Goal: Task Accomplishment & Management: Complete application form

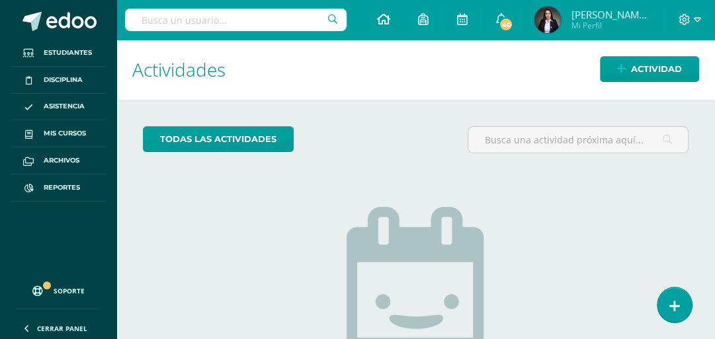
click at [390, 23] on icon at bounding box center [382, 19] width 13 height 12
click at [646, 64] on span "Actividad" at bounding box center [656, 69] width 51 height 24
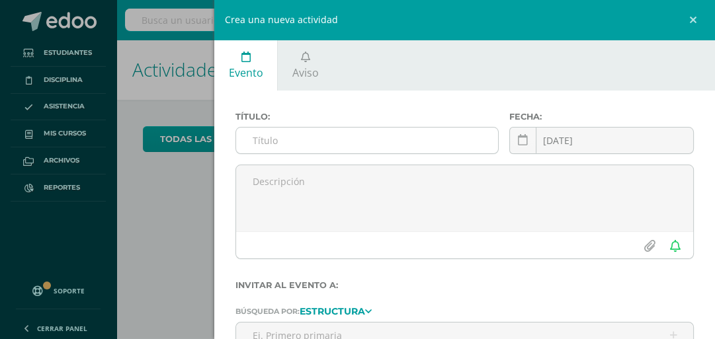
click at [312, 141] on input "text" at bounding box center [366, 141] width 261 height 26
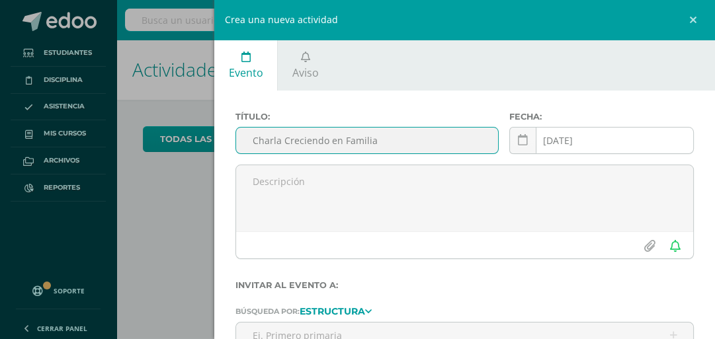
type input "Charla Creciendo en Familia"
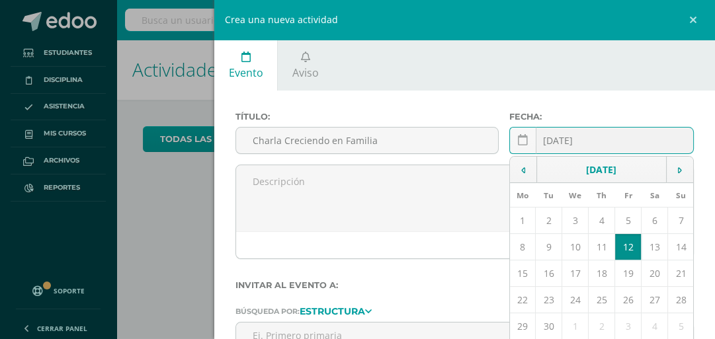
click at [556, 136] on div "[DATE] September, 2025 Mo Tu We Th Fr Sa Su 1 2 3 4 5 6 7 8 9 10 11 12 13 14 15…" at bounding box center [601, 146] width 185 height 38
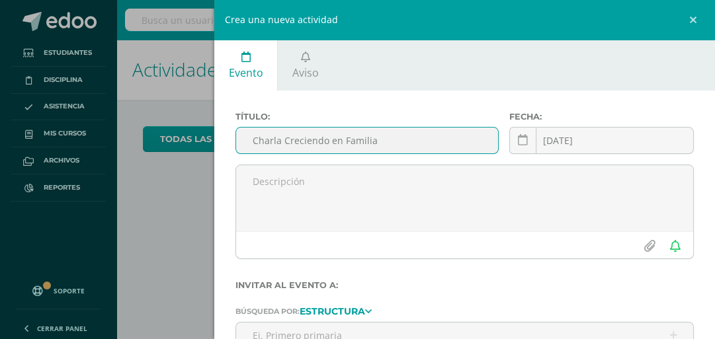
click at [396, 141] on input "Charla Creciendo en Familia" at bounding box center [366, 141] width 261 height 26
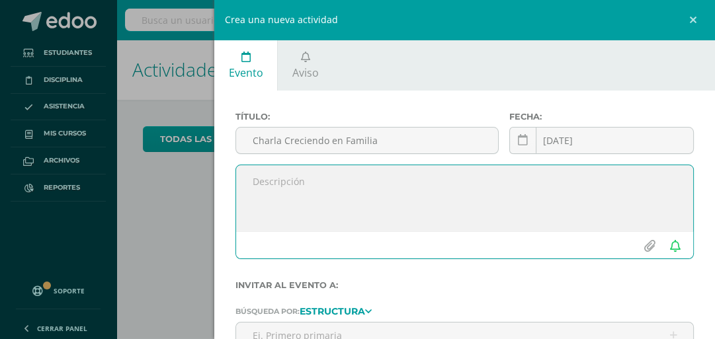
click at [386, 189] on textarea at bounding box center [464, 198] width 457 height 66
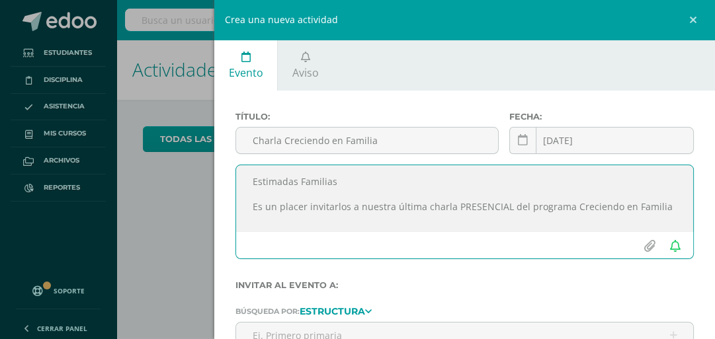
click at [251, 212] on textarea "Estimadas Familias Es un placer invitarlos a nuestra última charla PRESENCIAL d…" at bounding box center [464, 198] width 457 height 66
click at [360, 191] on textarea "Estimadas Familias Es un placer invitarlos a nuestra última charla PRESENCIAL d…" at bounding box center [464, 198] width 457 height 66
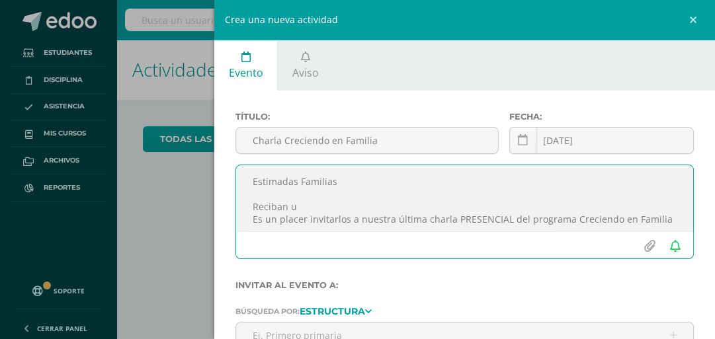
drag, startPoint x: 306, startPoint y: 205, endPoint x: 251, endPoint y: 208, distance: 54.3
click at [251, 208] on textarea "Estimadas Familias Reciban u Es un placer invitarlos a nuestra última charla PR…" at bounding box center [464, 198] width 457 height 66
paste textarea "mi cordial saludo, deseando se encuentren bien de salud"
click at [302, 204] on textarea "Estimadas Familias Reciban mi cordial saludo, deseando se encuentren bien de sa…" at bounding box center [464, 198] width 457 height 66
drag, startPoint x: 542, startPoint y: 202, endPoint x: 477, endPoint y: 212, distance: 66.1
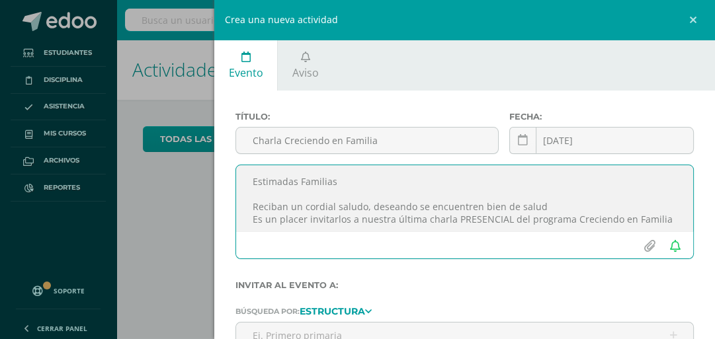
click at [477, 212] on textarea "Estimadas Familias Reciban un cordial saludo, deseando se encuentren bien de sa…" at bounding box center [464, 198] width 457 height 66
click at [659, 218] on textarea "Estimadas Familias Reciban un cordial saludo, deseando se encuentren llenos de …" at bounding box center [464, 198] width 457 height 66
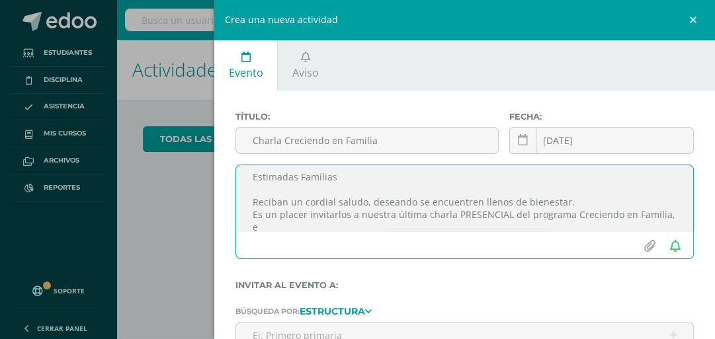
scroll to position [7, 0]
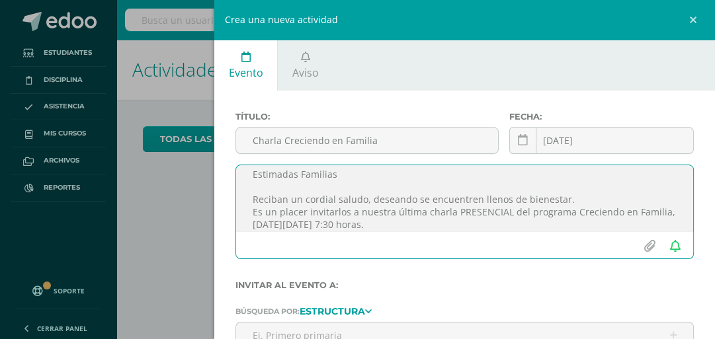
click at [254, 212] on textarea "Estimadas Familias Reciban un cordial saludo, deseando se encuentren llenos de …" at bounding box center [464, 198] width 457 height 66
click at [455, 227] on textarea "Estimadas Familias Reciban un cordial saludo, deseando se encuentren llenos de …" at bounding box center [464, 198] width 457 height 66
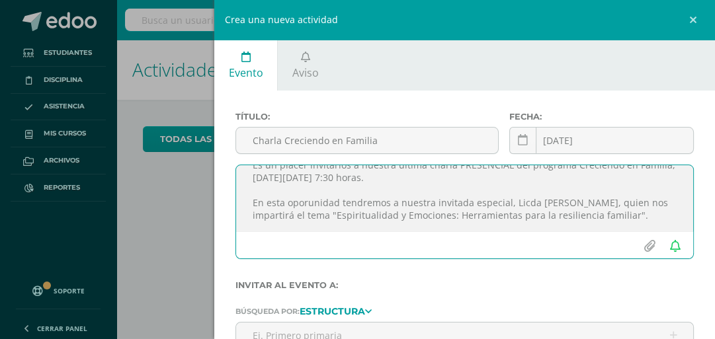
scroll to position [71, 0]
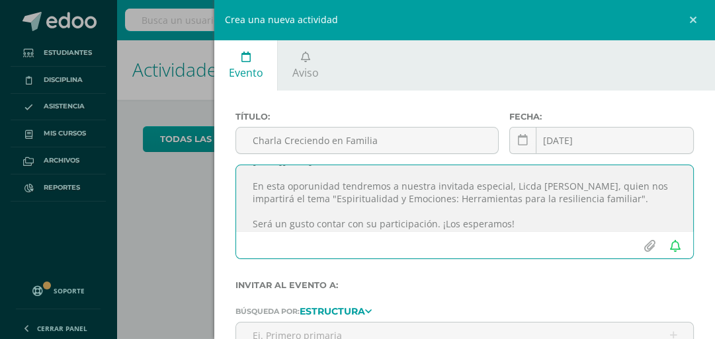
click at [437, 225] on textarea "Estimadas Familias Reciban un cordial saludo, deseando se encuentren llenos de …" at bounding box center [464, 198] width 457 height 66
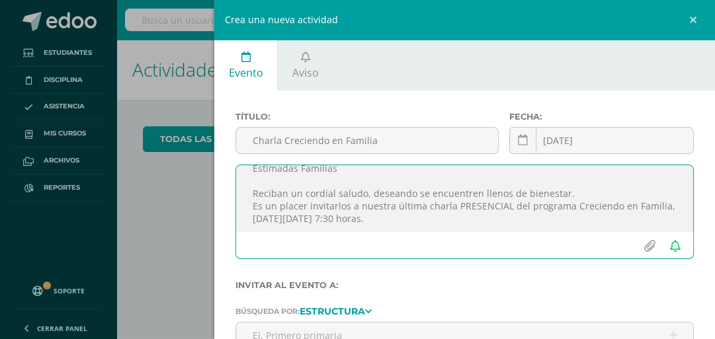
scroll to position [0, 0]
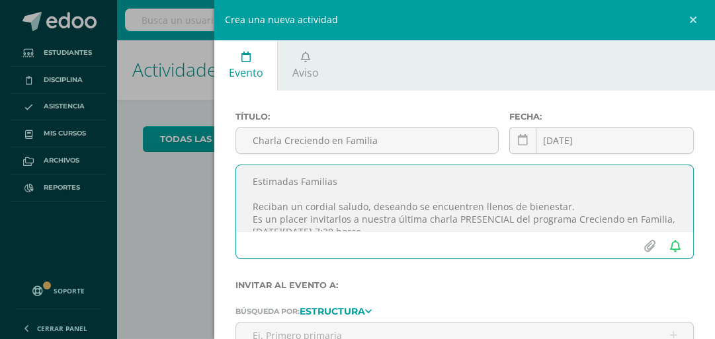
click at [251, 220] on textarea "Estimadas Familias Reciban un cordial saludo, deseando se encuentren llenos de …" at bounding box center [464, 198] width 457 height 66
click at [609, 215] on textarea "Estimadas Familias Reciban un cordial saludo, deseando se encuentren llenos de …" at bounding box center [464, 198] width 457 height 66
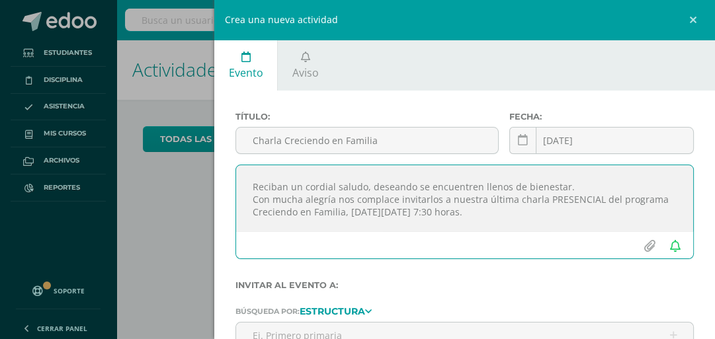
scroll to position [32, 0]
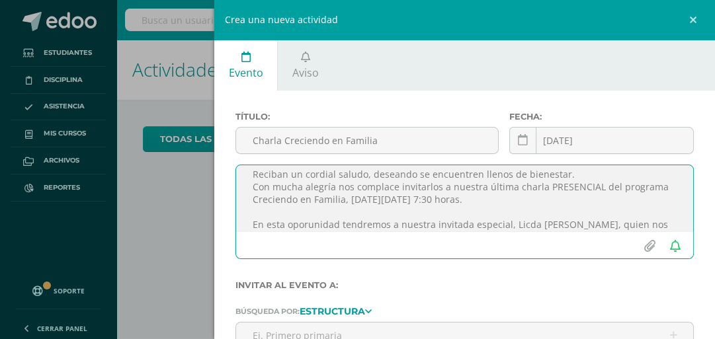
click at [545, 198] on textarea "Estimadas Familias Reciban un cordial saludo, deseando se encuentren llenos de …" at bounding box center [464, 198] width 457 height 66
click at [343, 217] on textarea "Estimadas Familias Reciban un cordial saludo, deseando se encuentren llenos de …" at bounding box center [464, 198] width 457 height 66
click at [325, 227] on textarea "Estimadas Familias Reciban un cordial saludo, deseando se encuentren llenos de …" at bounding box center [464, 198] width 457 height 66
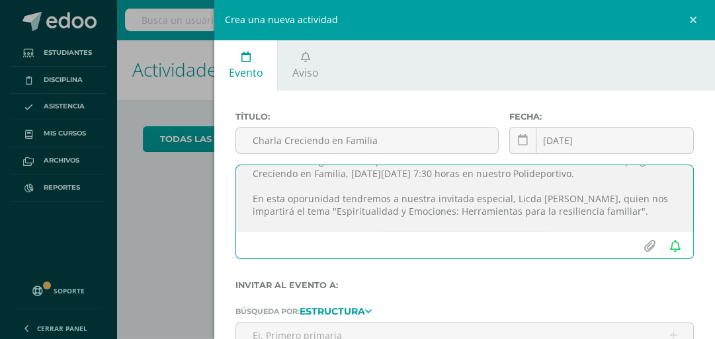
scroll to position [40, 0]
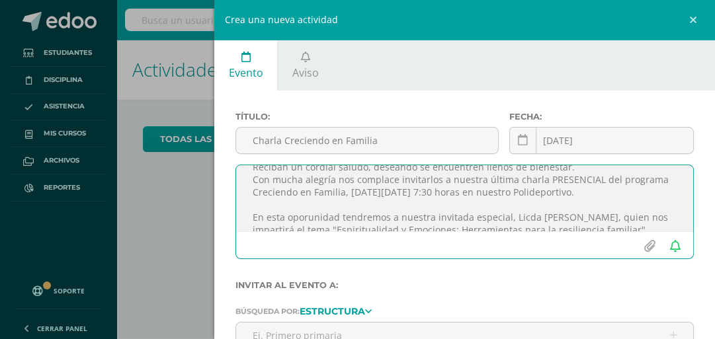
click at [410, 214] on textarea "Estimadas Familias Reciban un cordial saludo, deseando se encuentren llenos de …" at bounding box center [464, 198] width 457 height 66
click at [365, 222] on textarea "Estimadas Familias Reciban un cordial saludo, deseando se encuentren llenos de …" at bounding box center [464, 198] width 457 height 66
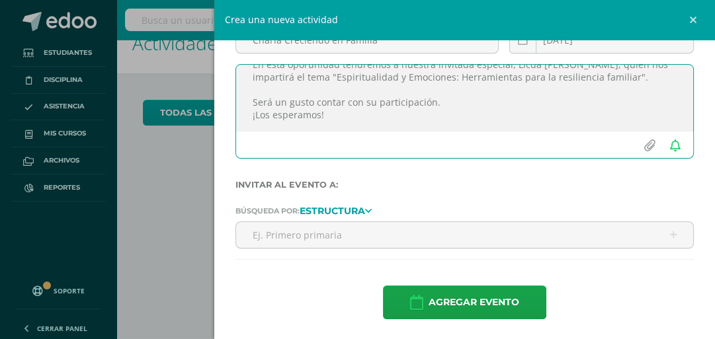
scroll to position [53, 0]
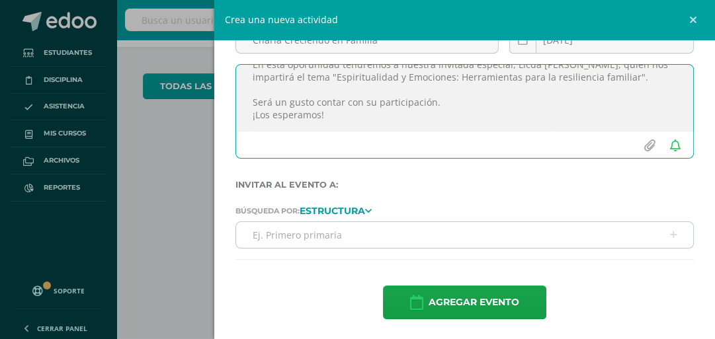
type textarea "Estimadas Familias Reciban un cordial saludo, deseando se encuentren llenos de …"
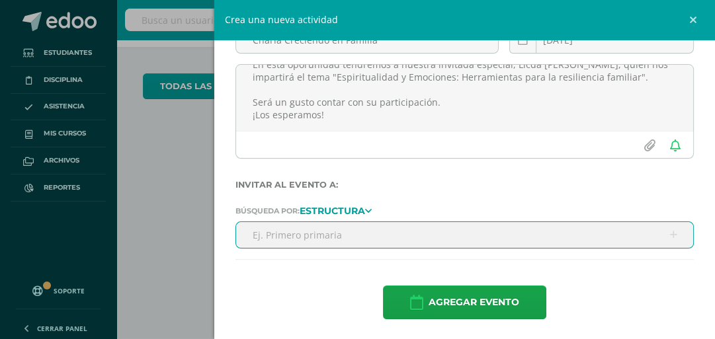
click at [463, 239] on input "text" at bounding box center [464, 235] width 457 height 26
type input "a"
type input "A"
type input "Primero"
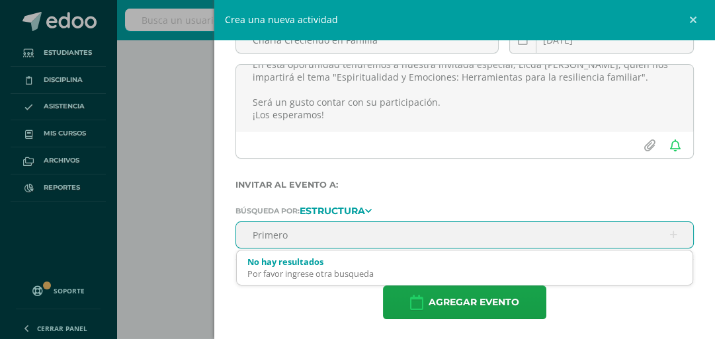
scroll to position [159, 0]
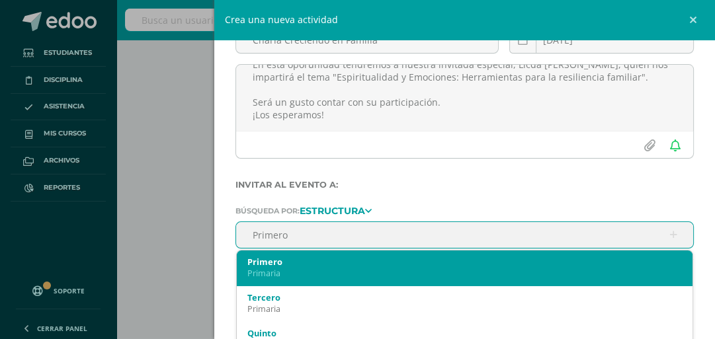
click at [292, 268] on div "Primaria" at bounding box center [464, 273] width 435 height 11
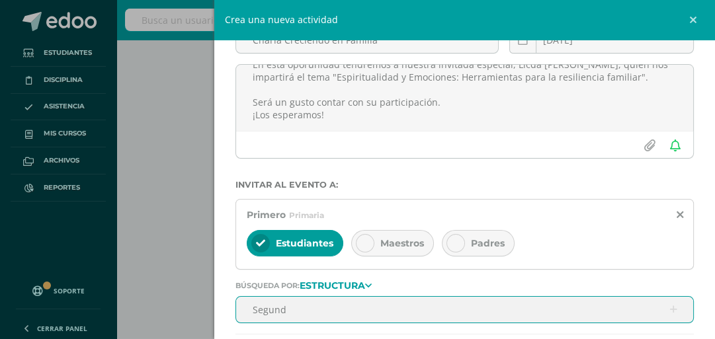
type input "Segundo"
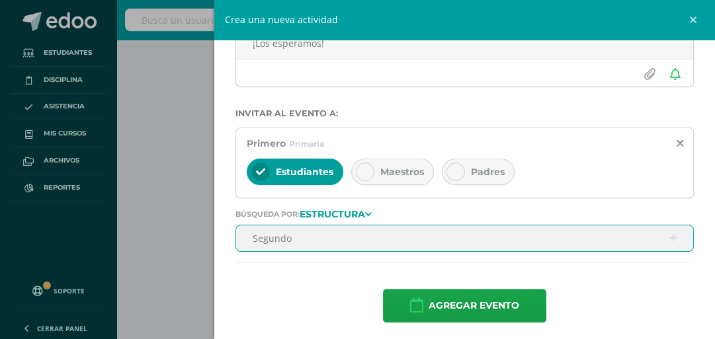
scroll to position [175, 0]
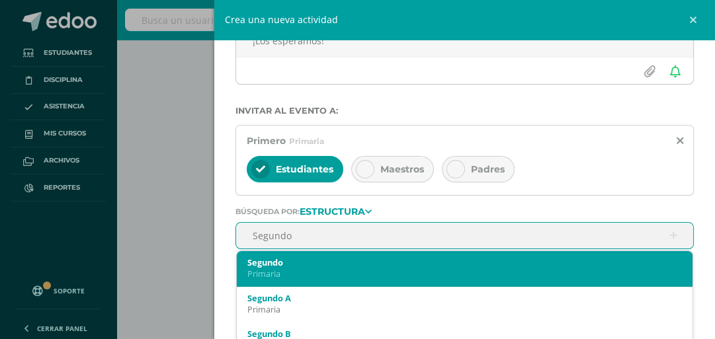
click at [304, 258] on div "Segundo" at bounding box center [464, 263] width 435 height 12
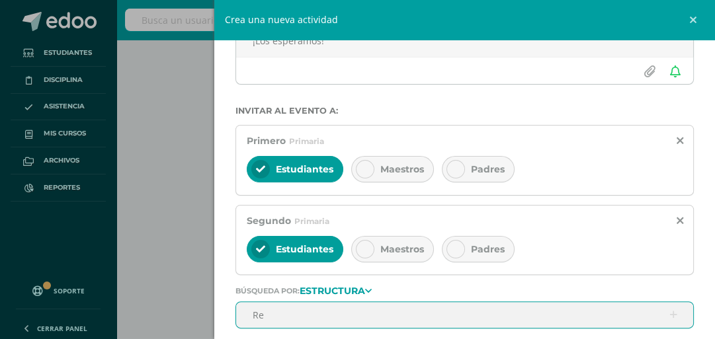
type input "R"
type input "t"
type input "Tercero"
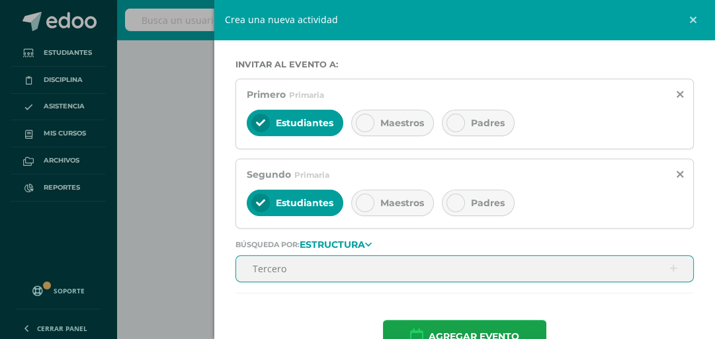
scroll to position [254, 0]
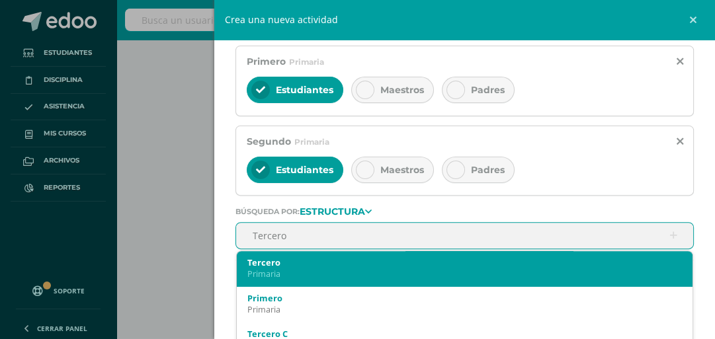
click at [314, 263] on div "Tercero" at bounding box center [464, 263] width 435 height 12
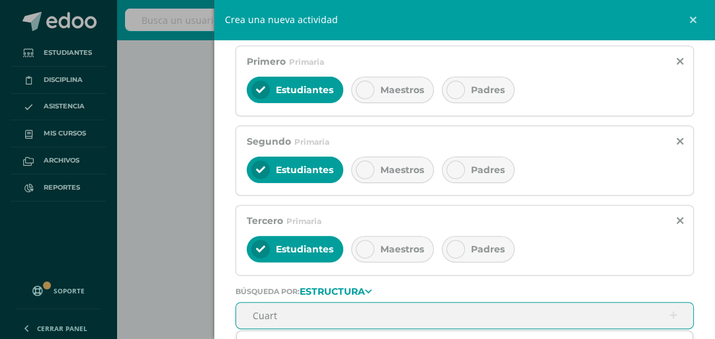
type input "Cuarto"
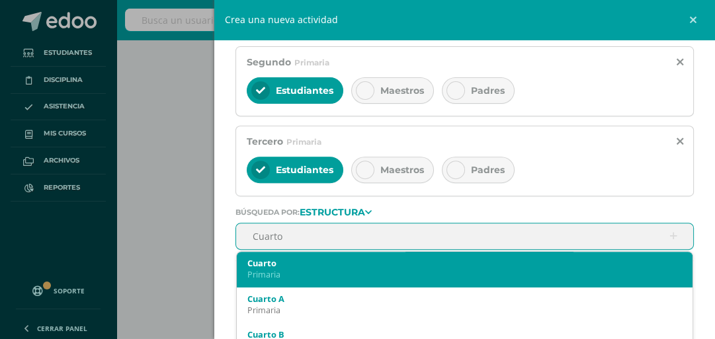
click at [299, 269] on div "Primaria" at bounding box center [464, 274] width 435 height 11
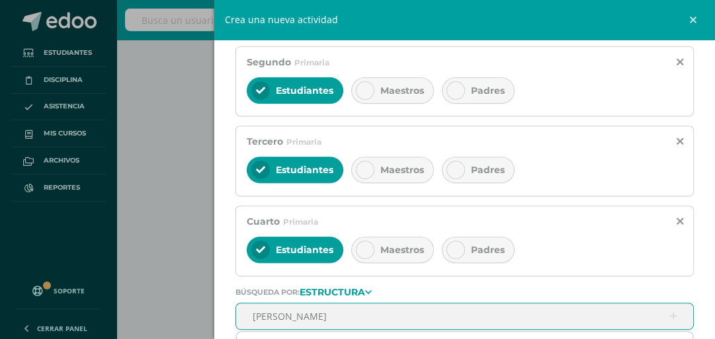
type input "Quinto"
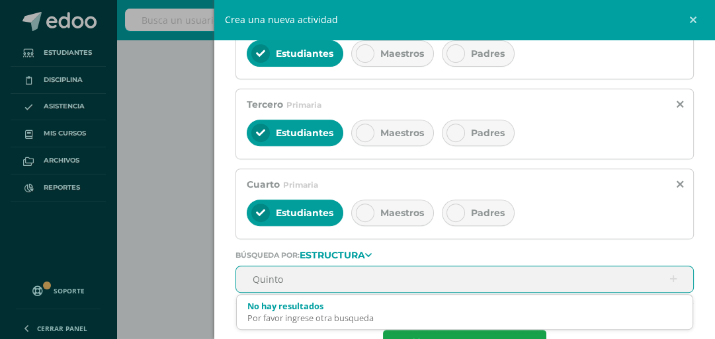
scroll to position [413, 0]
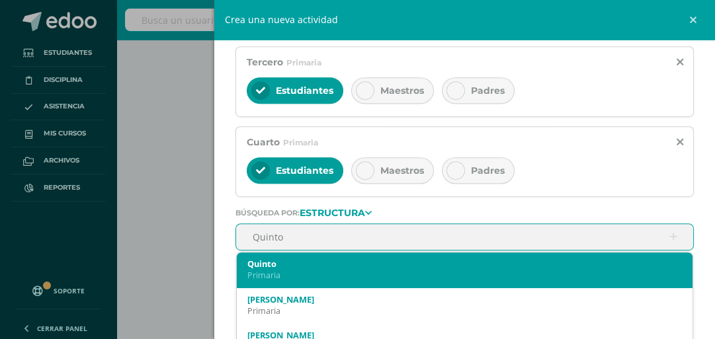
click at [309, 273] on div "Primaria" at bounding box center [464, 275] width 435 height 11
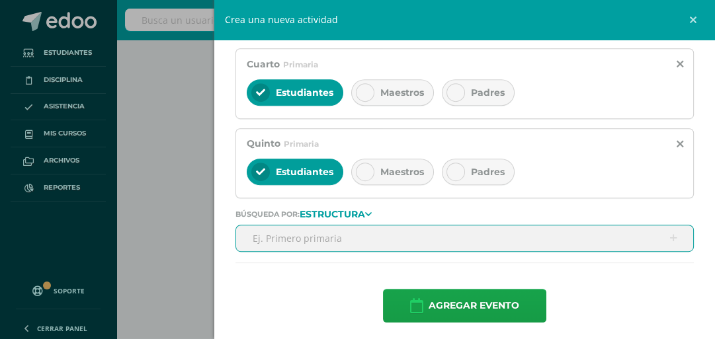
scroll to position [492, 0]
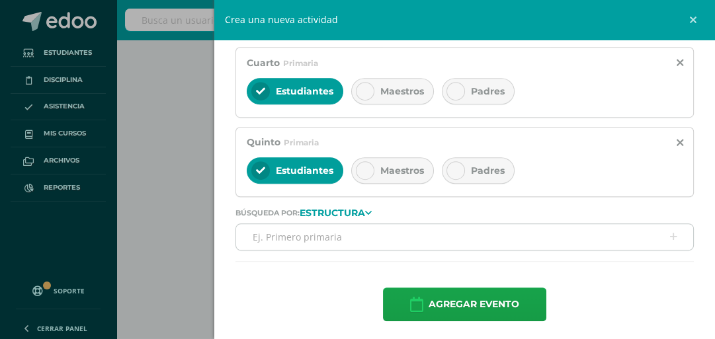
click at [451, 166] on icon at bounding box center [455, 170] width 9 height 9
click at [380, 165] on span "Maestros" at bounding box center [402, 171] width 44 height 12
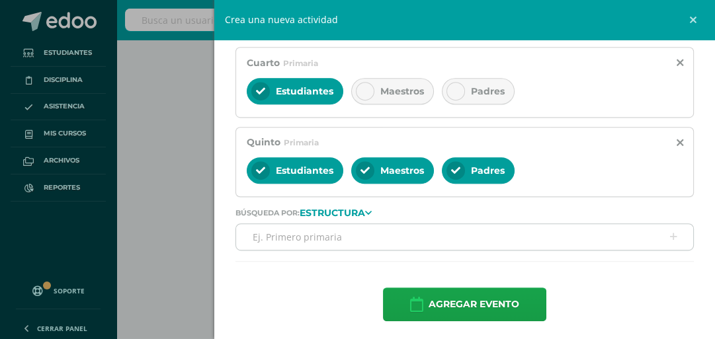
click at [453, 82] on div at bounding box center [456, 91] width 19 height 19
click at [373, 93] on div "Maestros" at bounding box center [392, 91] width 83 height 26
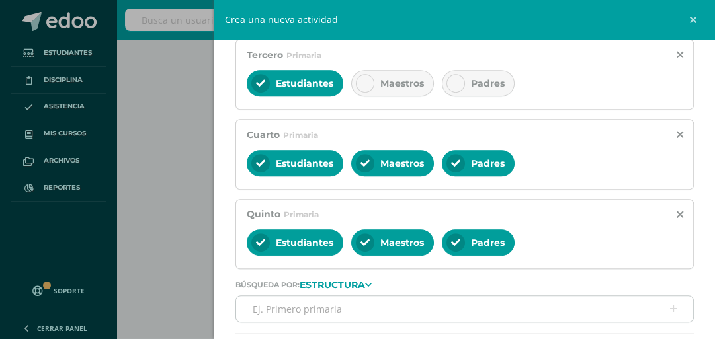
scroll to position [333, 0]
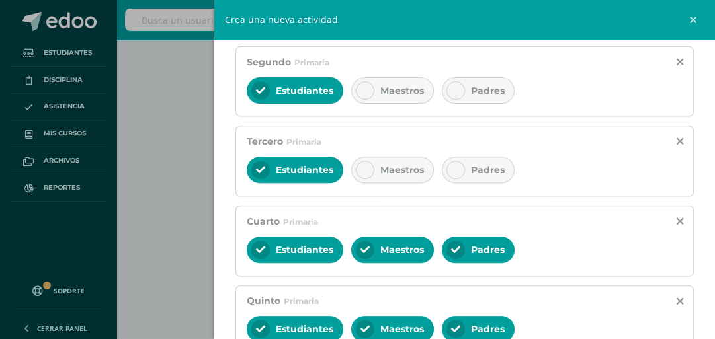
click at [458, 172] on icon at bounding box center [455, 169] width 9 height 9
click at [368, 169] on icon at bounding box center [365, 169] width 9 height 9
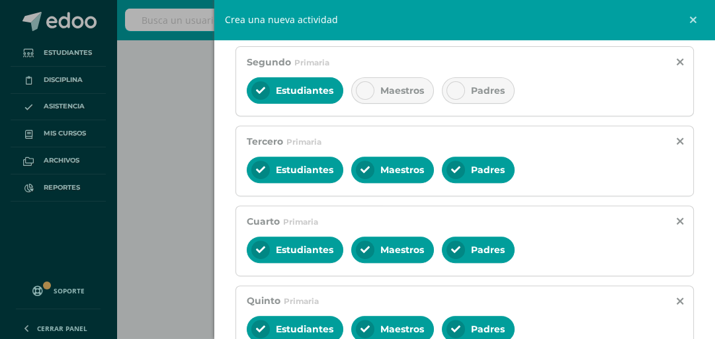
click at [478, 95] on div "Padres" at bounding box center [478, 90] width 73 height 26
click at [410, 95] on div "Maestros" at bounding box center [392, 90] width 83 height 26
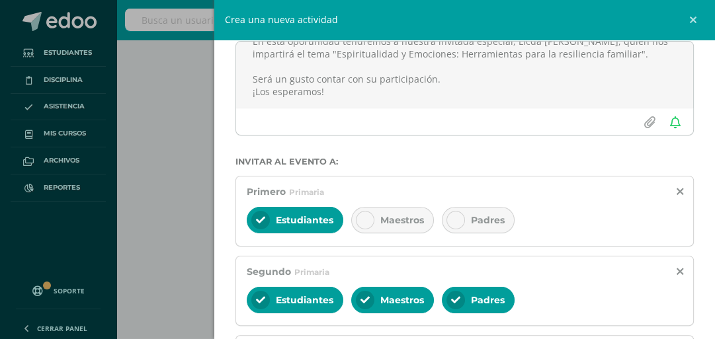
scroll to position [122, 0]
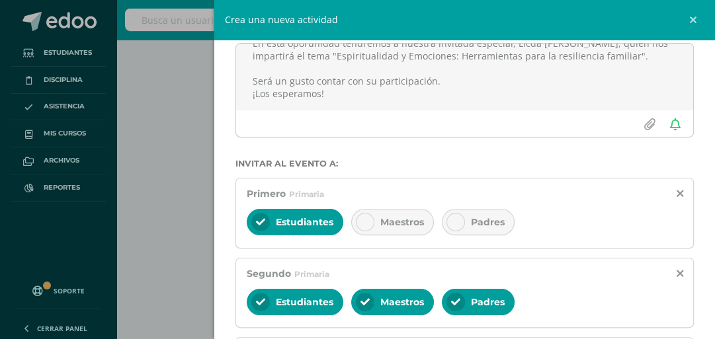
click at [381, 216] on span "Maestros" at bounding box center [402, 222] width 44 height 12
click at [477, 214] on div "Padres" at bounding box center [478, 222] width 73 height 26
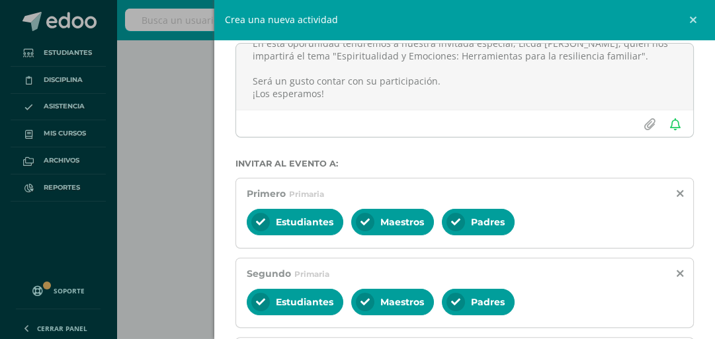
click at [323, 217] on span "Estudiantes" at bounding box center [305, 222] width 58 height 12
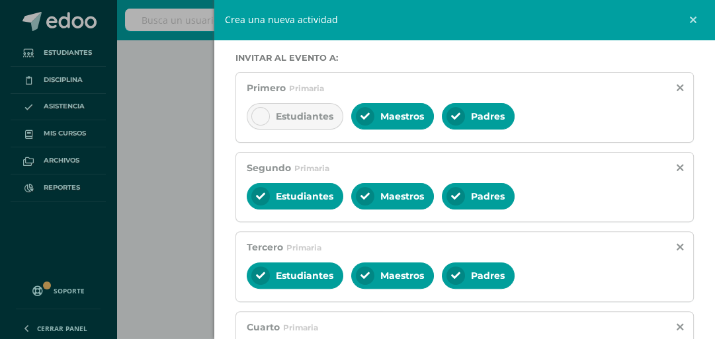
click at [388, 119] on span "Maestros" at bounding box center [402, 116] width 44 height 12
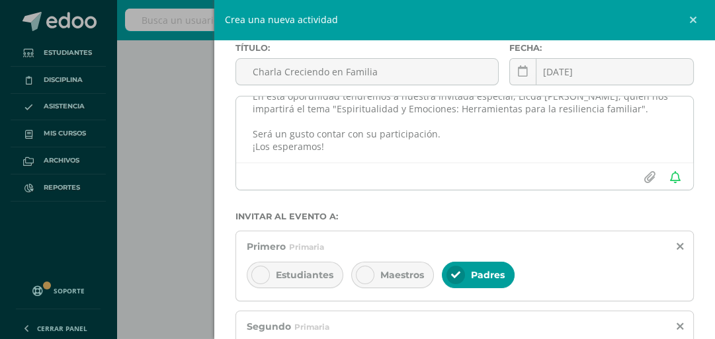
scroll to position [0, 0]
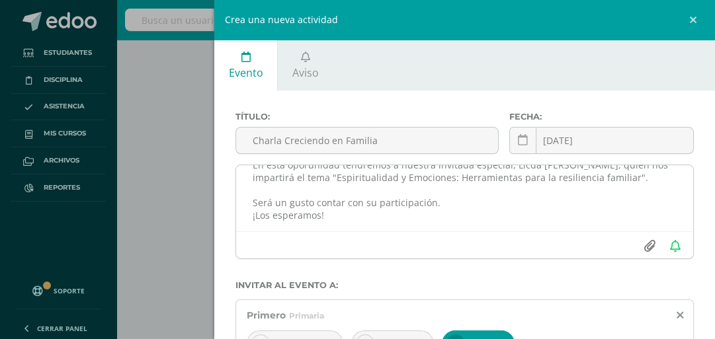
click at [640, 245] on input "file" at bounding box center [649, 246] width 26 height 25
type input "C:\fakepath\Creciendo en Familia.png"
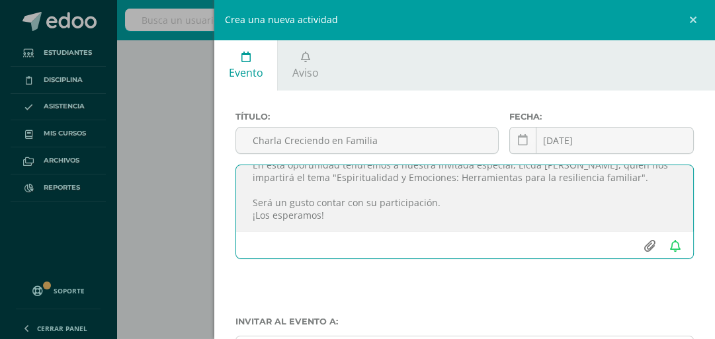
click at [205, 40] on div "Crea una nueva actividad Evento Aviso Título: Charla Creciendo en Familia Fecha…" at bounding box center [357, 169] width 715 height 339
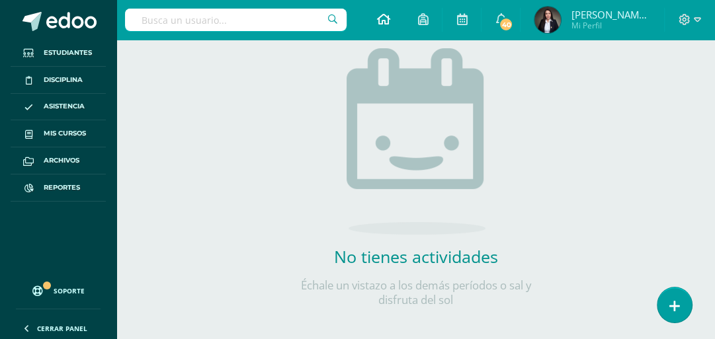
click at [390, 21] on icon at bounding box center [382, 19] width 13 height 12
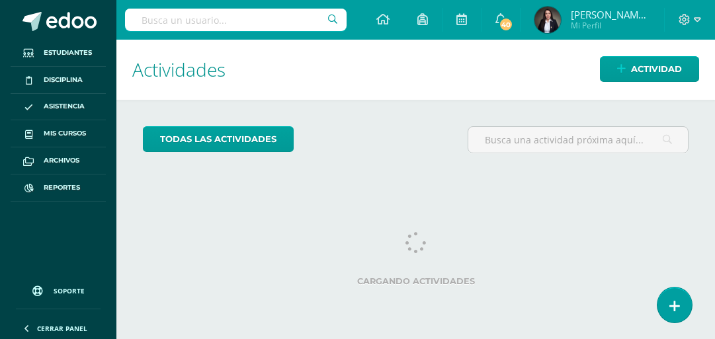
click at [267, 19] on input "text" at bounding box center [236, 20] width 222 height 22
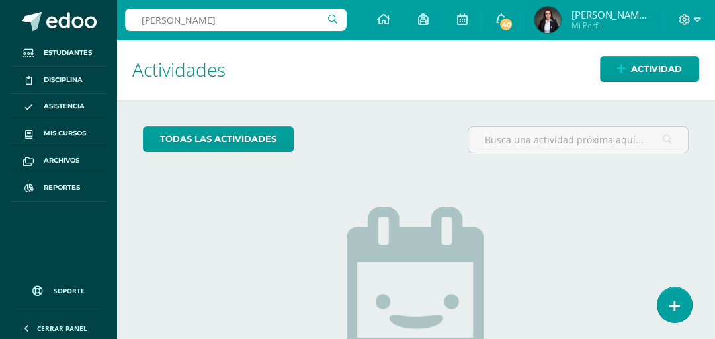
type input "johana Morales"
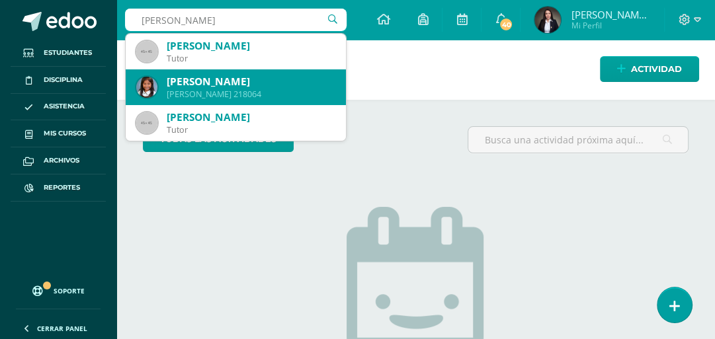
click at [235, 82] on div "Johana Guadalupe Morales Raxón" at bounding box center [251, 82] width 169 height 14
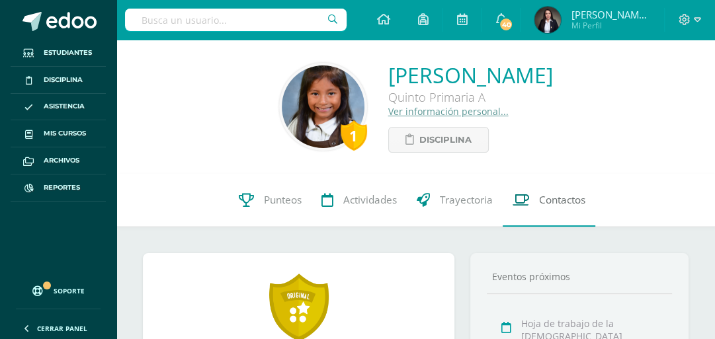
click at [581, 201] on span "Contactos" at bounding box center [562, 200] width 46 height 14
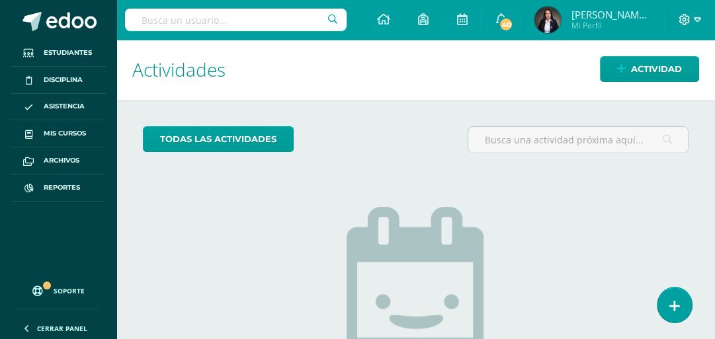
click at [697, 19] on icon at bounding box center [697, 20] width 7 height 12
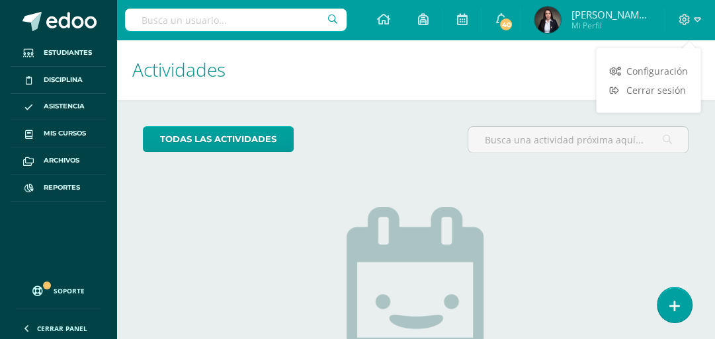
click at [678, 216] on div "todas las Actividades No tienes actividades Échale un vistazo a los demás perío…" at bounding box center [415, 304] width 599 height 409
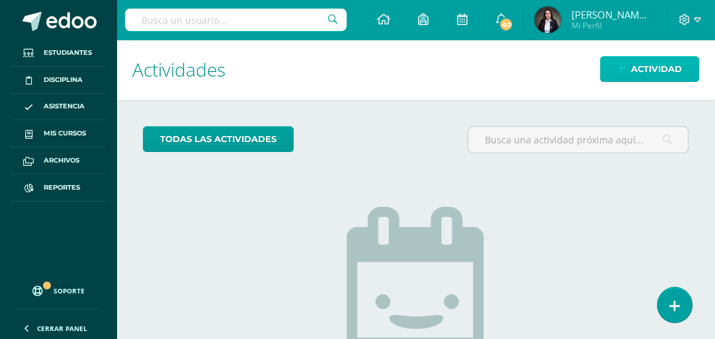
click at [642, 69] on span "Actividad" at bounding box center [656, 69] width 51 height 24
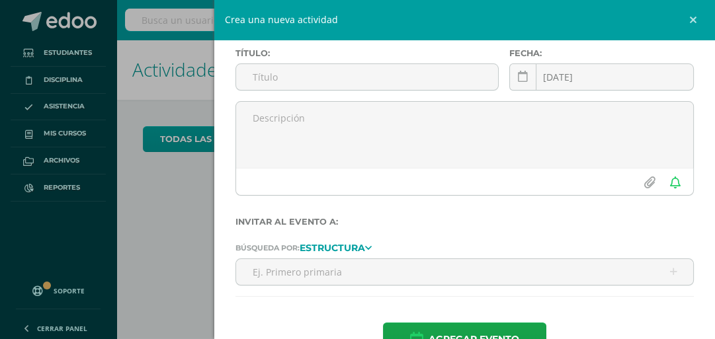
scroll to position [101, 0]
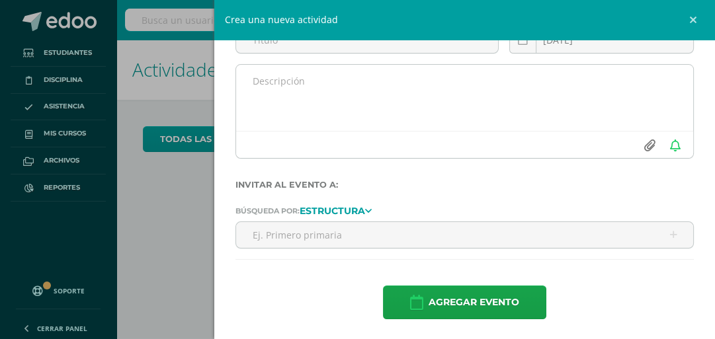
click at [646, 146] on input "file" at bounding box center [649, 145] width 26 height 25
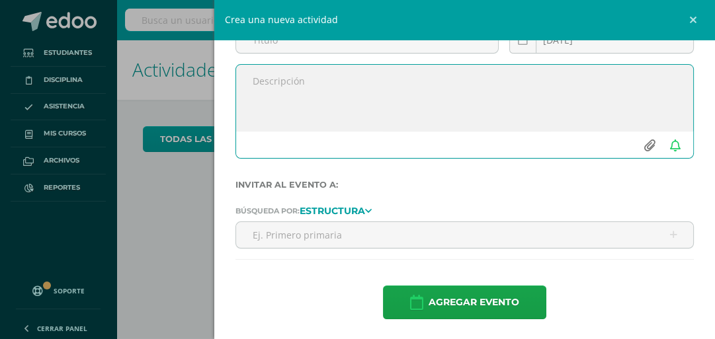
type input "C:\fakepath\Creciendo en Familia.png"
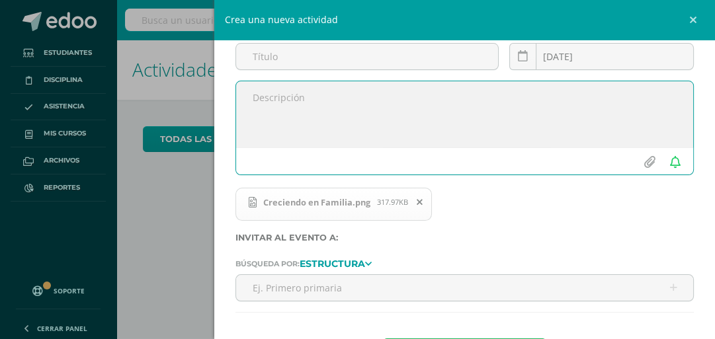
scroll to position [137, 0]
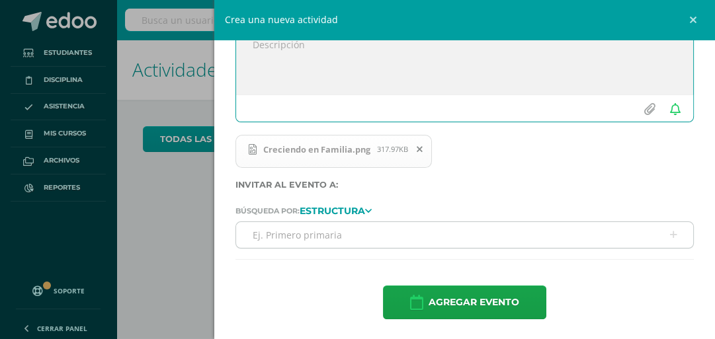
click at [428, 230] on input "text" at bounding box center [464, 235] width 457 height 26
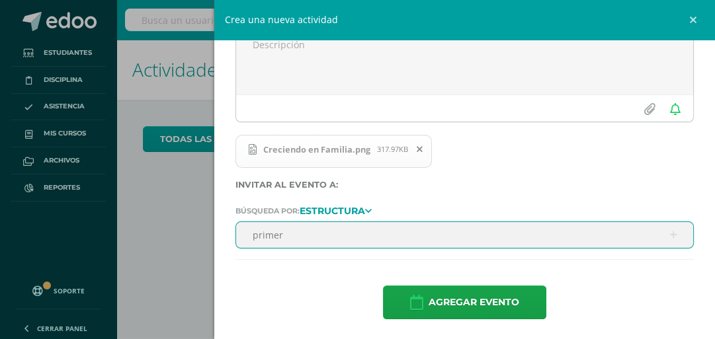
type input "primero"
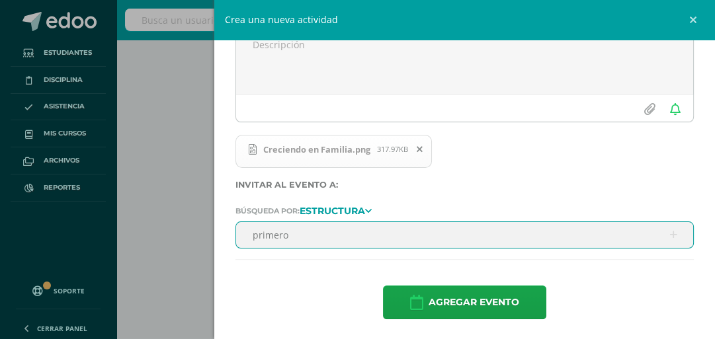
scroll to position [169, 0]
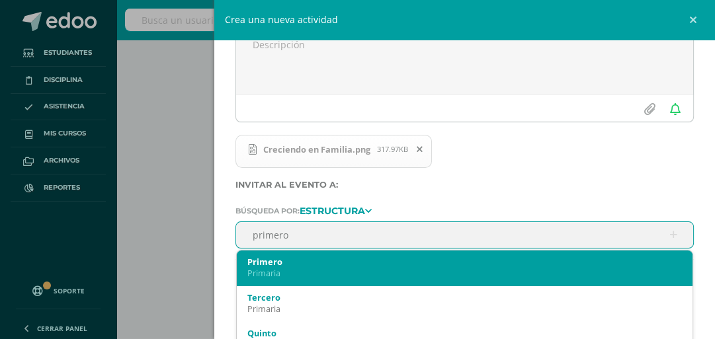
click at [345, 268] on div "Primaria" at bounding box center [464, 273] width 435 height 11
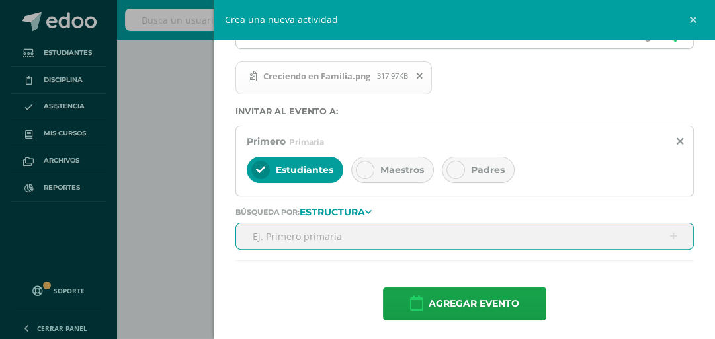
scroll to position [211, 0]
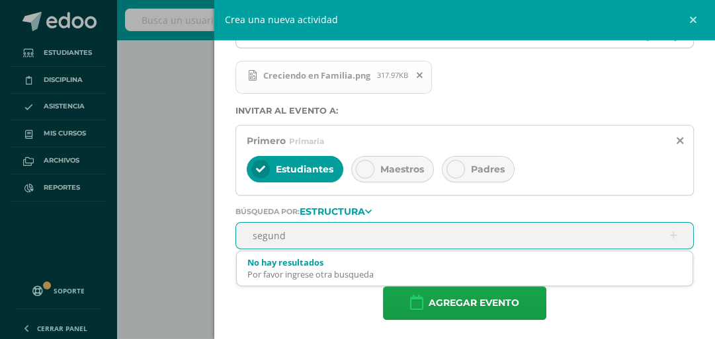
type input "segundo"
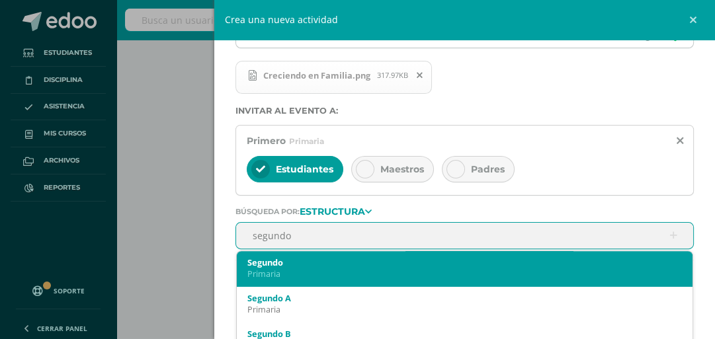
click at [328, 258] on div "Segundo" at bounding box center [464, 263] width 435 height 12
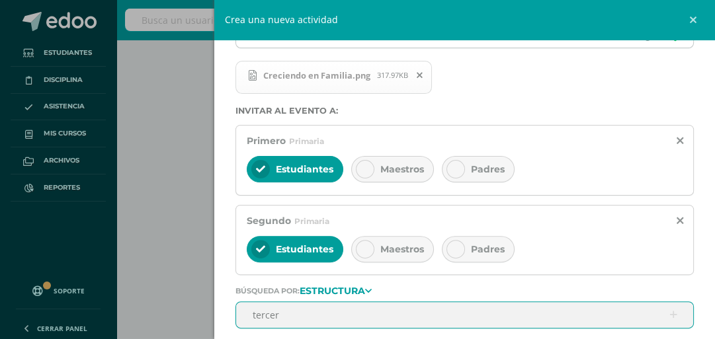
type input "tercero"
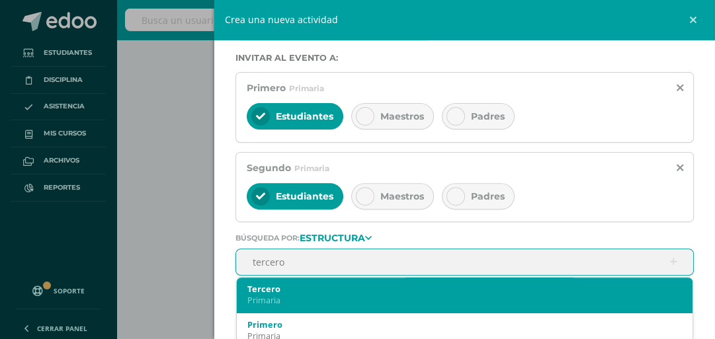
click at [312, 289] on div "Tercero" at bounding box center [464, 289] width 435 height 12
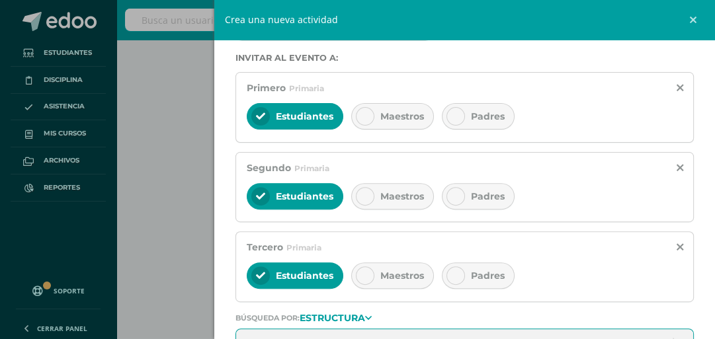
scroll to position [271, 0]
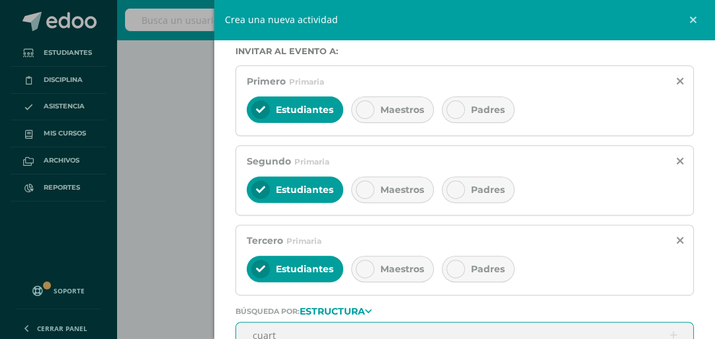
type input "cuarto"
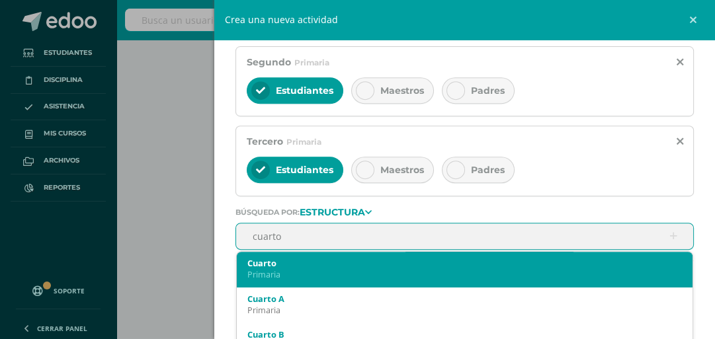
click at [304, 257] on div "Cuarto" at bounding box center [464, 263] width 435 height 12
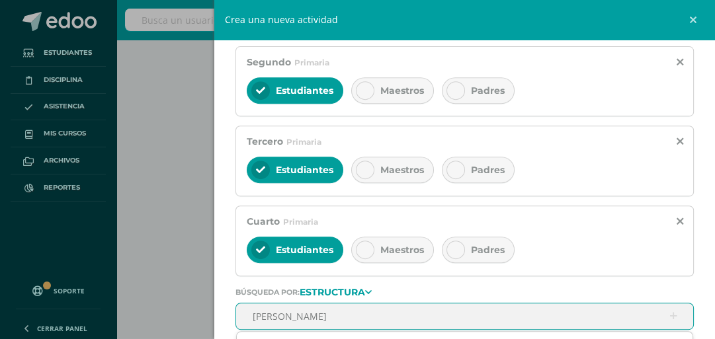
type input "quinto"
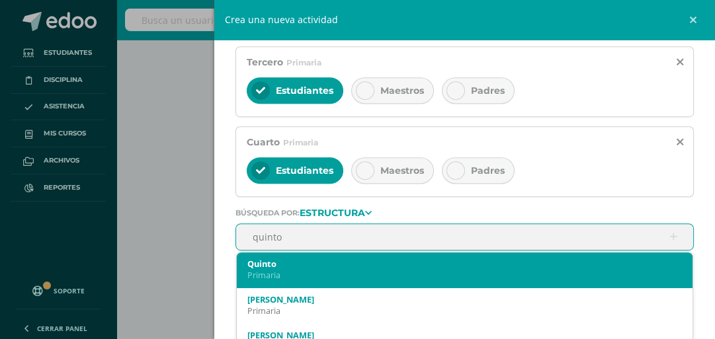
click at [304, 270] on div "Primaria" at bounding box center [464, 275] width 435 height 11
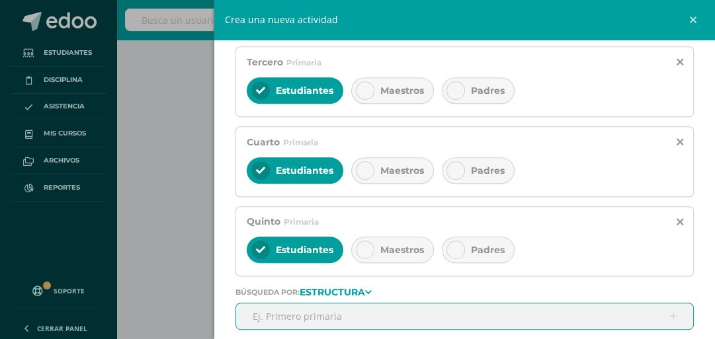
click at [486, 249] on span "Padres" at bounding box center [488, 250] width 34 height 12
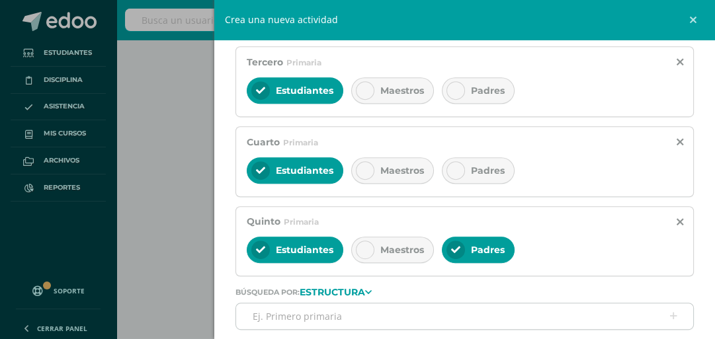
click at [402, 251] on span "Maestros" at bounding box center [402, 250] width 44 height 12
click at [288, 257] on div "Estudiantes" at bounding box center [295, 250] width 97 height 26
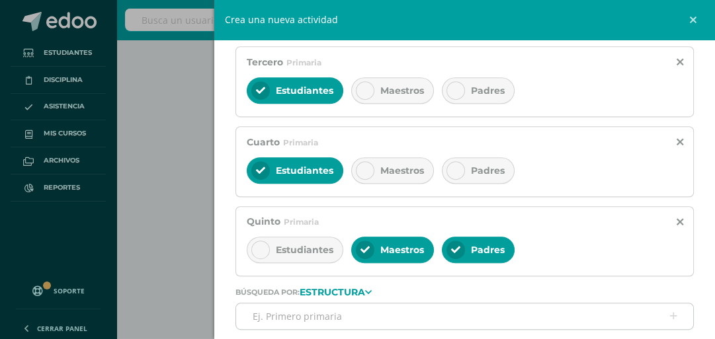
click at [478, 167] on span "Padres" at bounding box center [488, 171] width 34 height 12
click at [418, 165] on span "Maestros" at bounding box center [402, 171] width 44 height 12
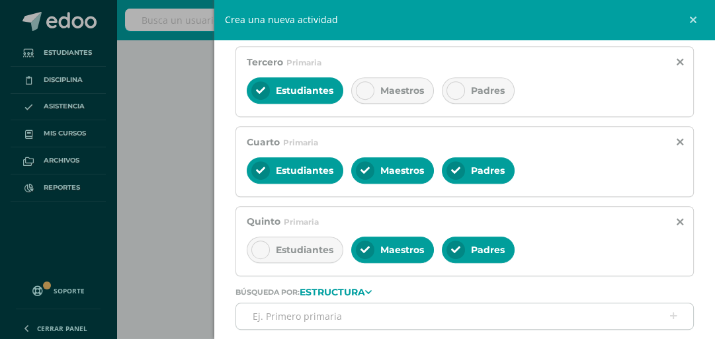
click at [320, 165] on span "Estudiantes" at bounding box center [305, 171] width 58 height 12
click at [493, 82] on div "Padres" at bounding box center [478, 90] width 73 height 26
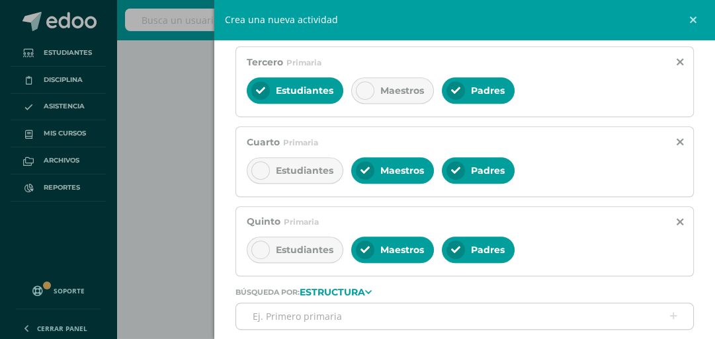
click at [404, 91] on span "Maestros" at bounding box center [402, 91] width 44 height 12
click at [323, 91] on span "Estudiantes" at bounding box center [305, 91] width 58 height 12
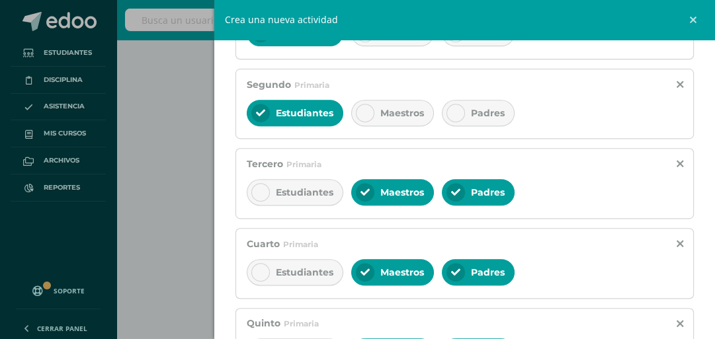
scroll to position [343, 0]
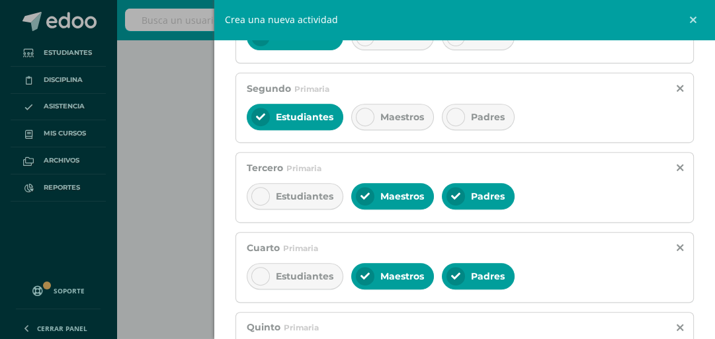
click at [458, 116] on icon at bounding box center [455, 116] width 9 height 9
click at [401, 117] on span "Maestros" at bounding box center [402, 117] width 44 height 12
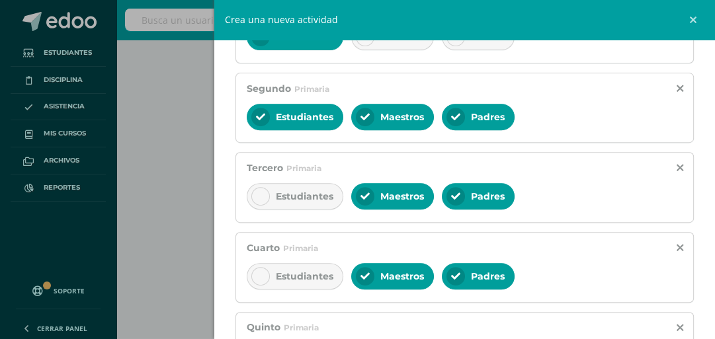
click at [310, 116] on span "Estudiantes" at bounding box center [305, 117] width 58 height 12
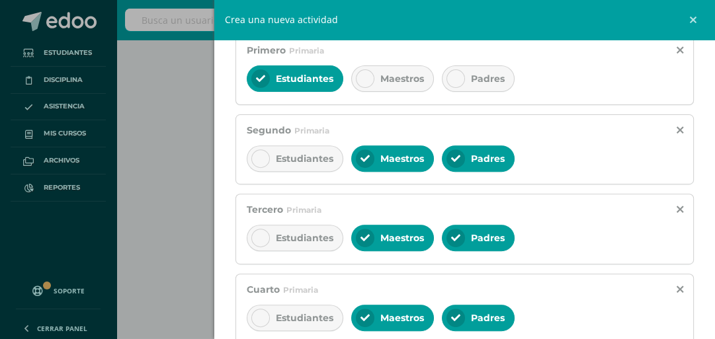
scroll to position [237, 0]
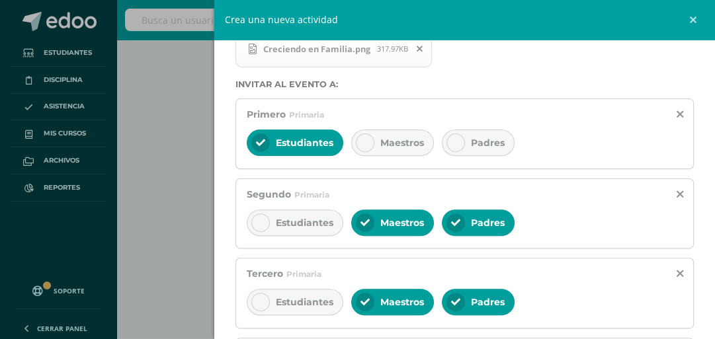
click at [460, 141] on div at bounding box center [456, 143] width 19 height 19
click at [278, 140] on span "Estudiantes" at bounding box center [305, 143] width 58 height 12
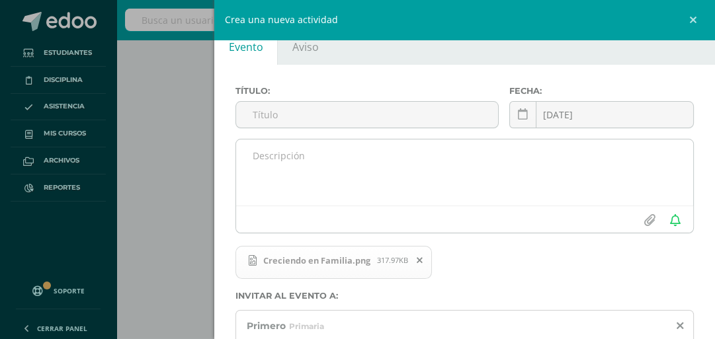
scroll to position [0, 0]
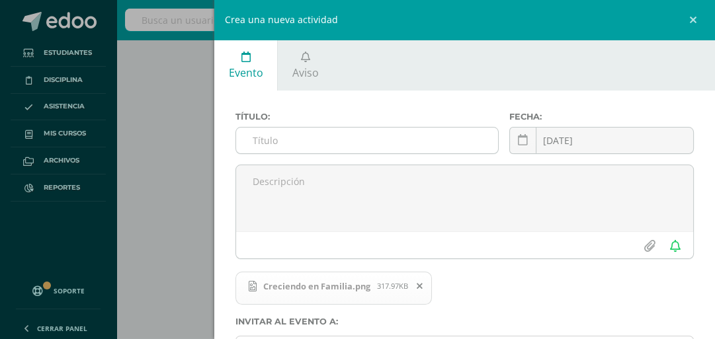
click at [366, 142] on input "text" at bounding box center [366, 141] width 261 height 26
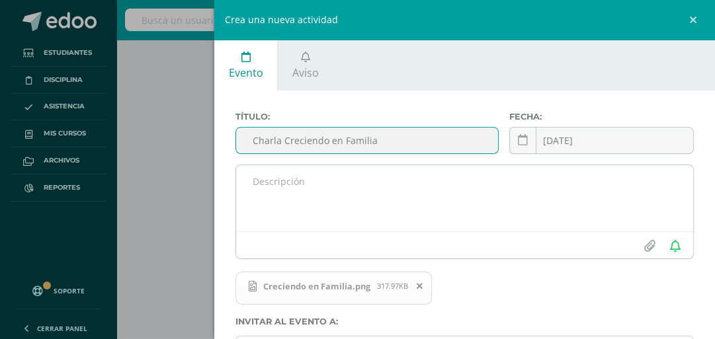
type input "Charla Creciendo en Familia"
click at [318, 204] on textarea at bounding box center [464, 198] width 457 height 66
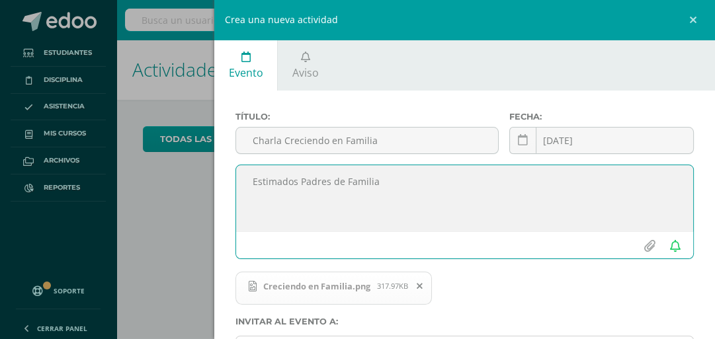
click at [318, 204] on textarea "Estimados Padres de Familia" at bounding box center [464, 198] width 457 height 66
click at [286, 201] on textarea "Estimados Padres de Familia" at bounding box center [464, 198] width 457 height 66
click at [400, 187] on textarea "Estimados Padres de Familia" at bounding box center [464, 198] width 457 height 66
paste textarea "Reciban mi cordial saludo, deseando se encuentren bien de salud"
drag, startPoint x: 539, startPoint y: 207, endPoint x: 501, endPoint y: 208, distance: 38.4
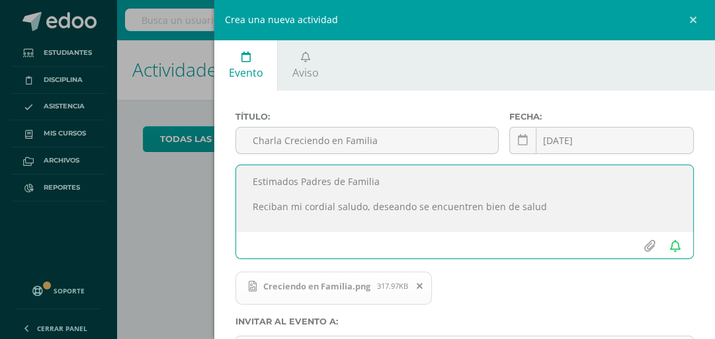
click at [501, 208] on textarea "Estimados Padres de Familia Reciban mi cordial saludo, deseando se encuentren b…" at bounding box center [464, 198] width 457 height 66
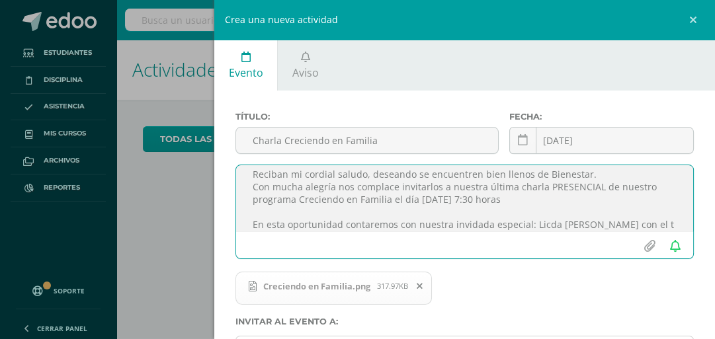
scroll to position [45, 0]
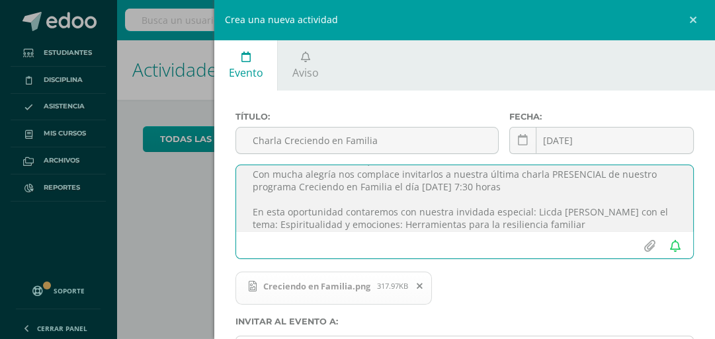
click at [624, 181] on textarea "Estimados Padres de Familia Reciban mi cordial saludo, deseando se encuentren b…" at bounding box center [464, 198] width 457 height 66
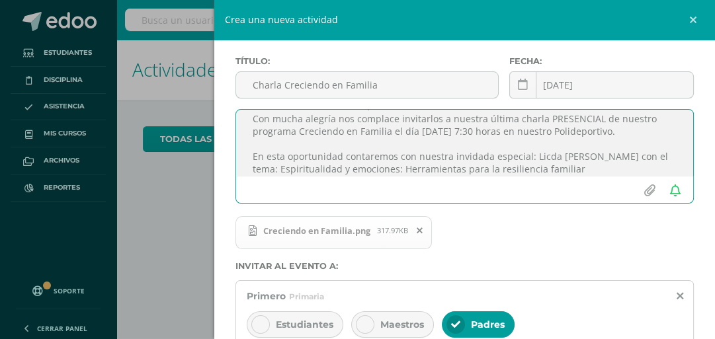
scroll to position [106, 0]
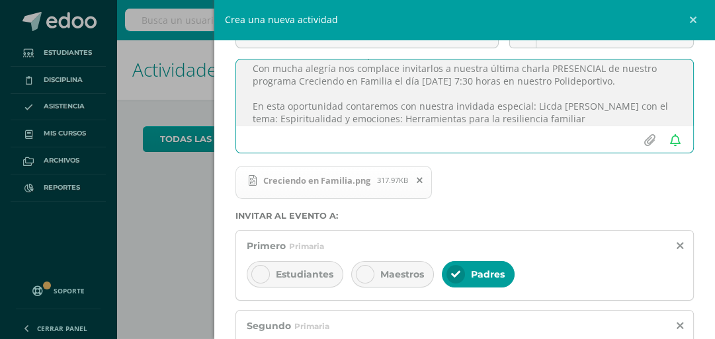
click at [386, 120] on textarea "Estimados Padres de Familia Reciban mi cordial saludo, deseando se encuentren b…" at bounding box center [464, 93] width 457 height 66
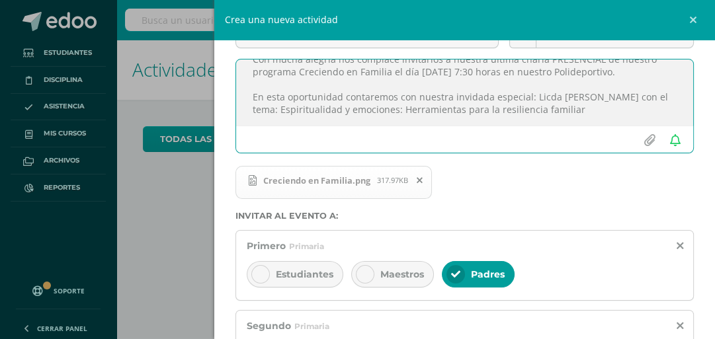
scroll to position [80, 0]
click at [602, 99] on textarea "Estimados Padres de Familia Reciban mi cordial saludo, deseando se encuentren b…" at bounding box center [464, 93] width 457 height 66
click at [405, 97] on textarea "Estimados Padres de Familia Reciban mi cordial saludo, deseando se encuentren b…" at bounding box center [464, 93] width 457 height 66
click at [579, 92] on textarea "Estimados Padres de Familia Reciban mi cordial saludo, deseando se encuentren b…" at bounding box center [464, 93] width 457 height 66
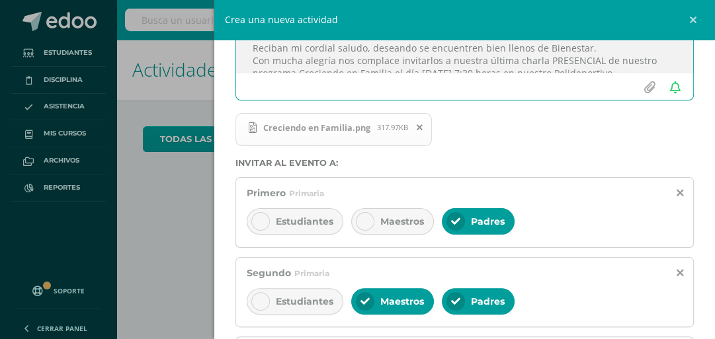
scroll to position [53, 0]
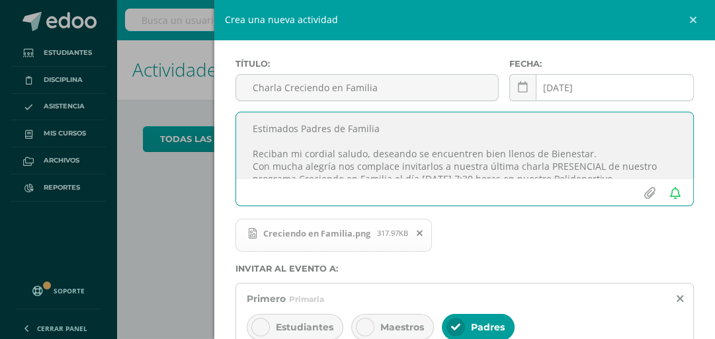
type textarea "Estimados Padres de Familia Reciban mi cordial saludo, deseando se encuentren b…"
click at [595, 90] on div "[DATE] September, 2025 Mo Tu We Th Fr Sa Su 1 2 3 4 5 6 7 8 9 10 11 12 13 14 15…" at bounding box center [601, 93] width 185 height 38
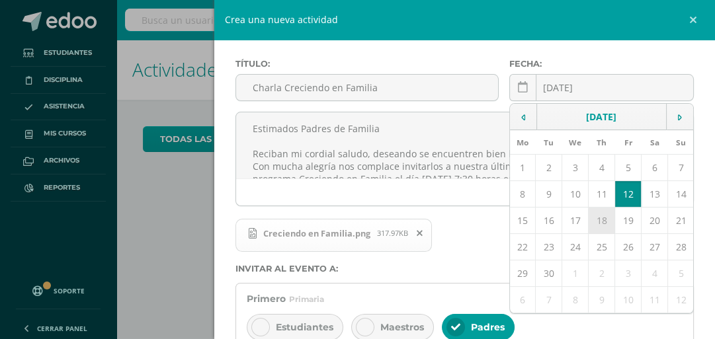
click at [598, 222] on td "18" at bounding box center [602, 221] width 26 height 26
type input "2025-09-18"
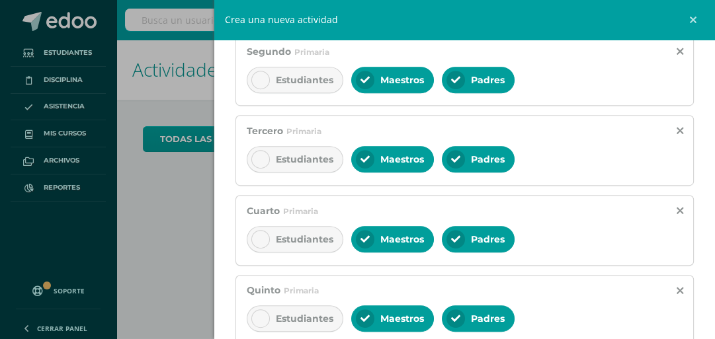
scroll to position [529, 0]
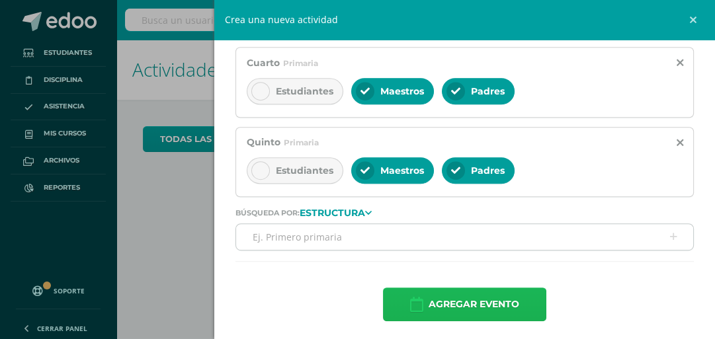
click at [491, 303] on span "Agregar evento" at bounding box center [474, 304] width 91 height 32
